Goal: Information Seeking & Learning: Learn about a topic

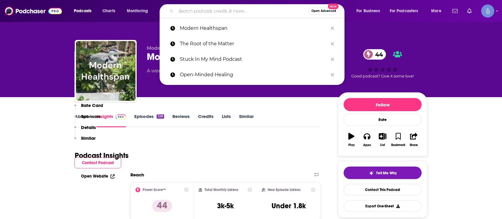
type input "One Thing with [PERSON_NAME]"
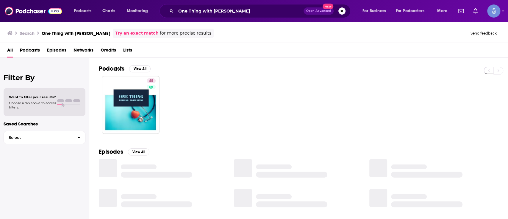
click at [76, 176] on div "Filter By Want to filter your results? Choose a tab above to access filters. Sa…" at bounding box center [44, 167] width 89 height 219
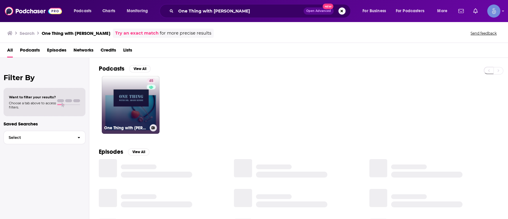
click at [138, 96] on link "45 One Thing with [PERSON_NAME]" at bounding box center [131, 105] width 58 height 58
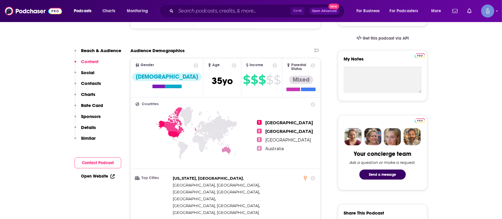
scroll to position [383, 0]
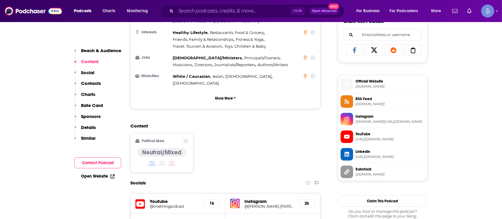
click at [176, 204] on h5 "@onethingpodcast" at bounding box center [174, 206] width 49 height 4
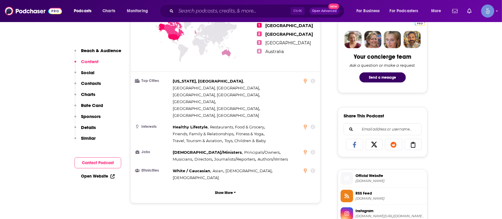
scroll to position [368, 0]
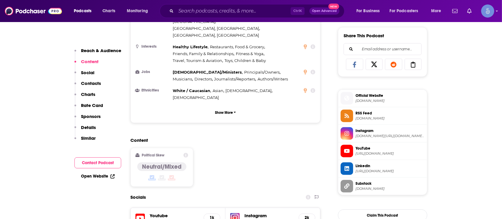
scroll to position [368, 0]
